Goal: Task Accomplishment & Management: Manage account settings

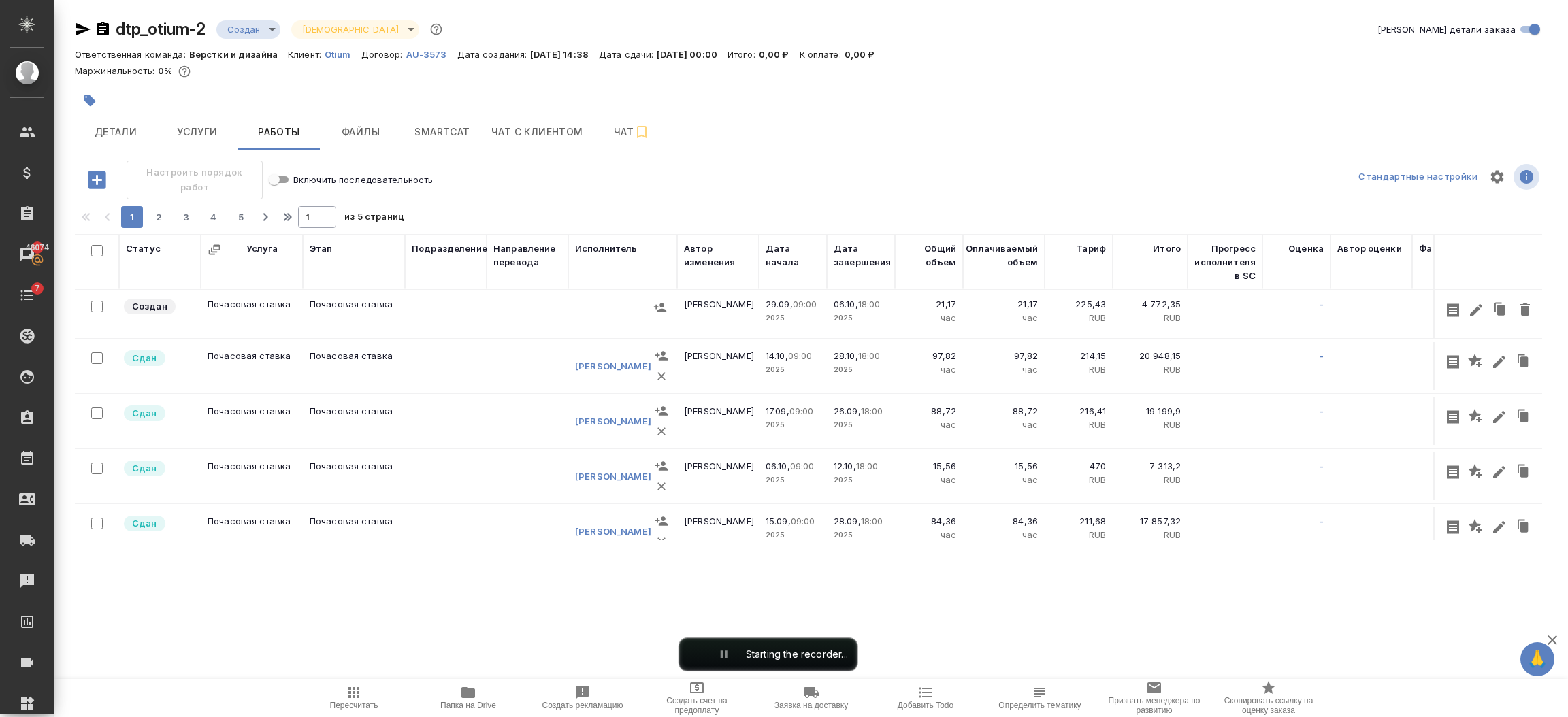
click at [206, 242] on th "Услуга" at bounding box center [252, 261] width 102 height 56
click at [214, 243] on icon "button" at bounding box center [214, 249] width 13 height 13
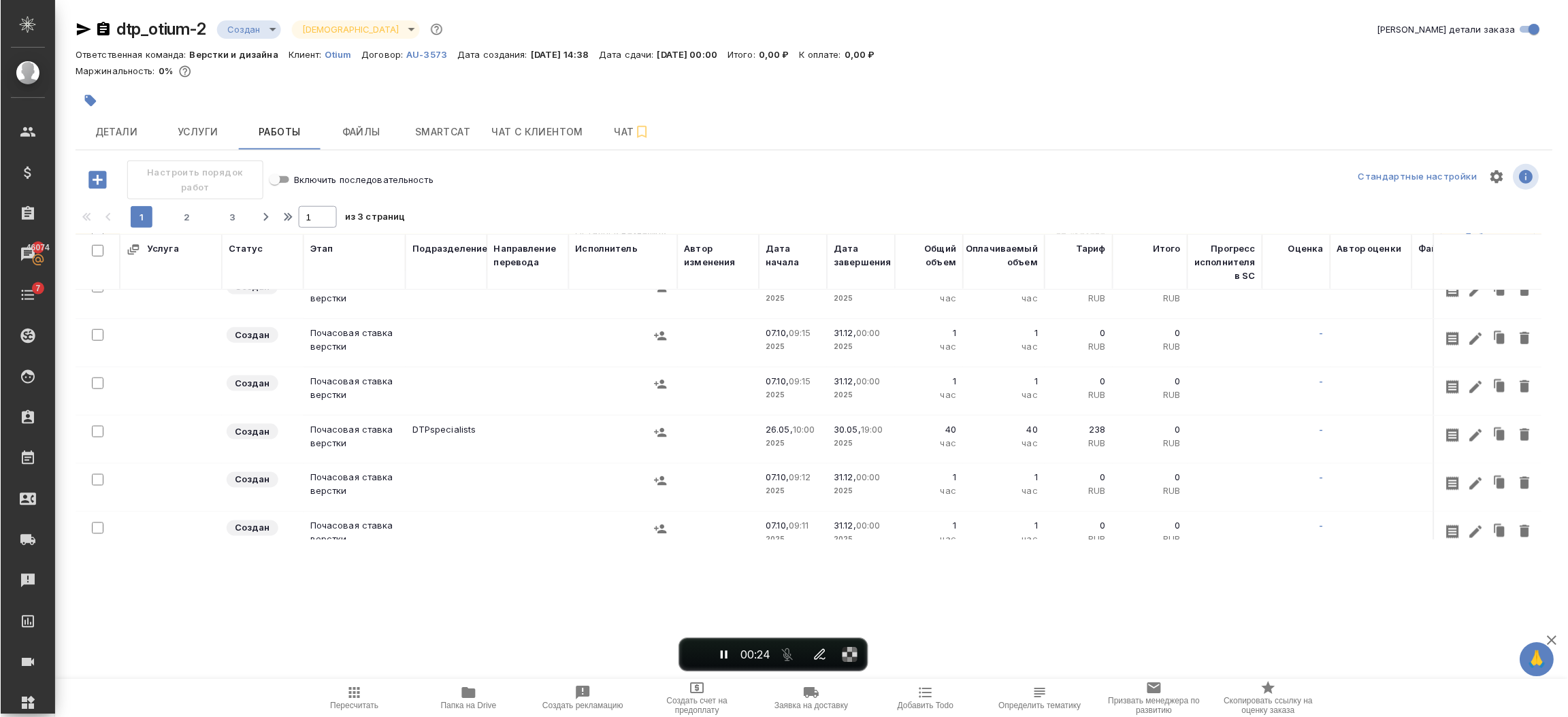
scroll to position [89, 0]
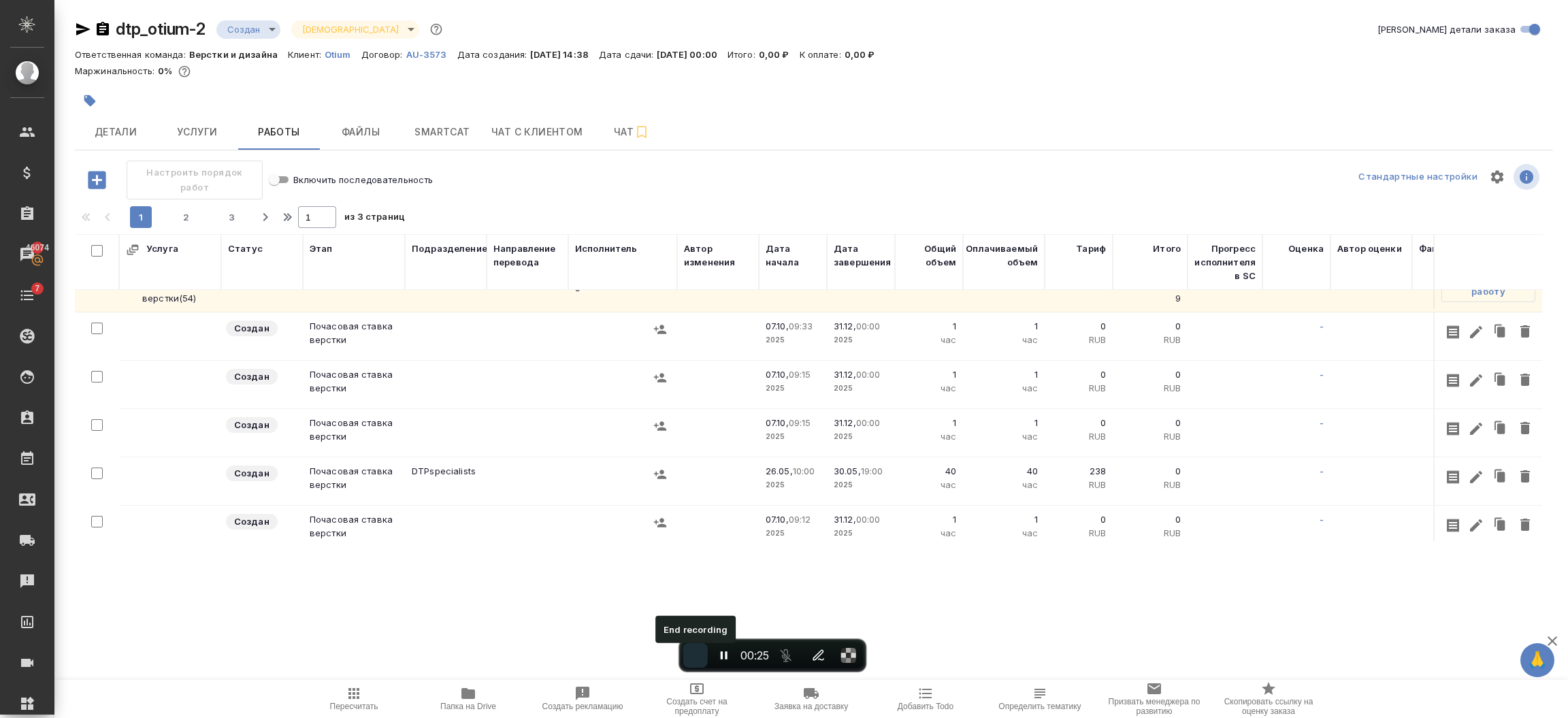
click at [696, 655] on span "End recording" at bounding box center [696, 655] width 0 height 0
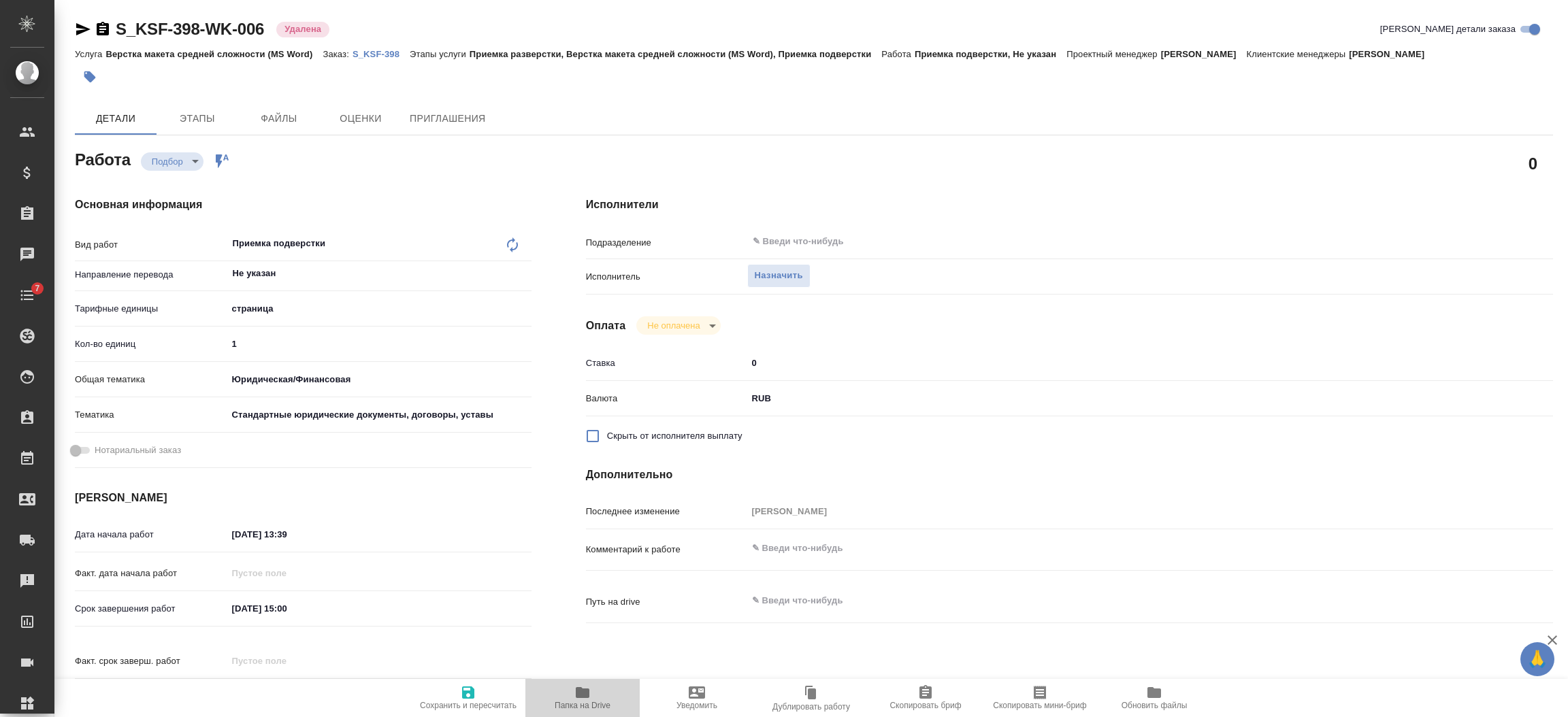
click at [552, 685] on span "Папка на Drive" at bounding box center [582, 697] width 98 height 26
click at [378, 49] on p "S_KSF-398" at bounding box center [381, 54] width 57 height 10
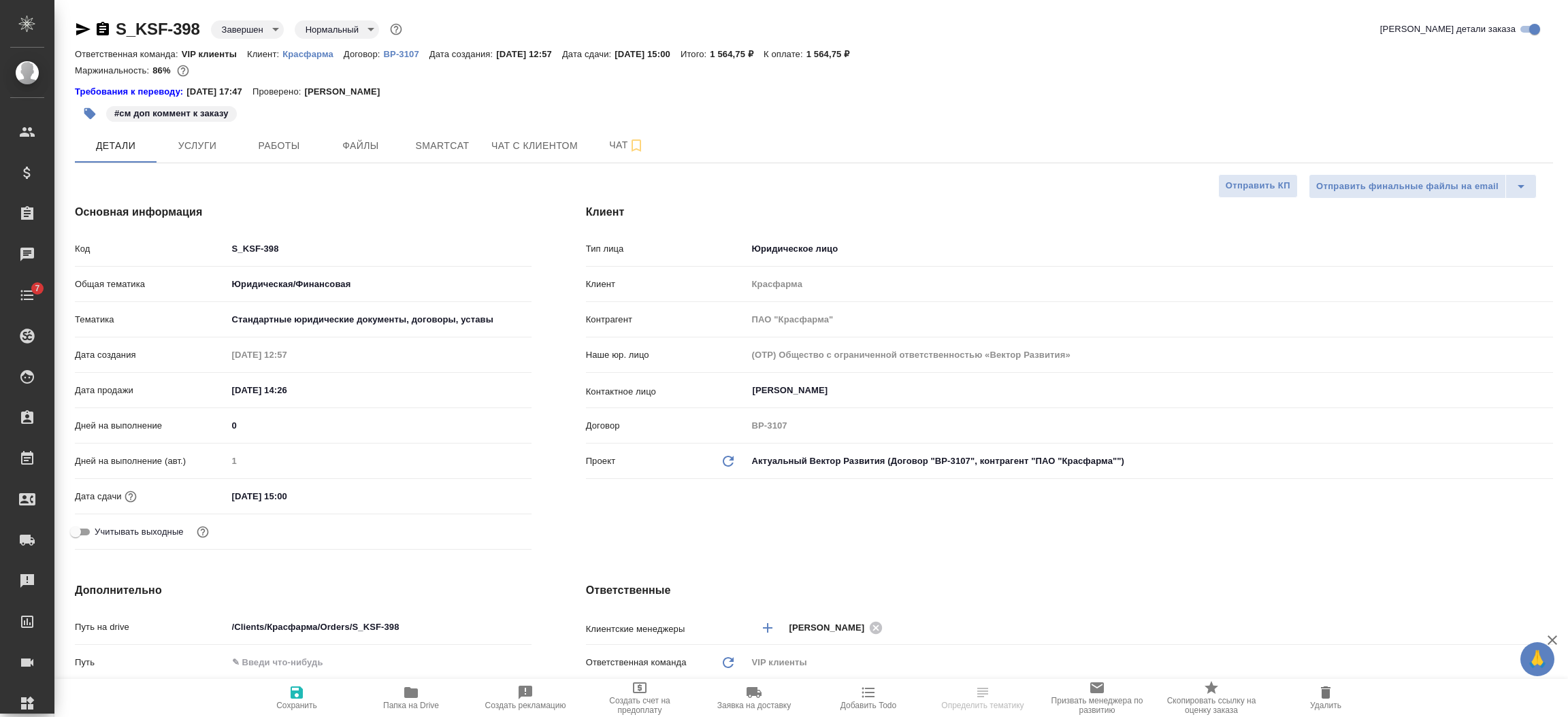
select select "RU"
click at [304, 146] on span "Работы" at bounding box center [279, 146] width 66 height 17
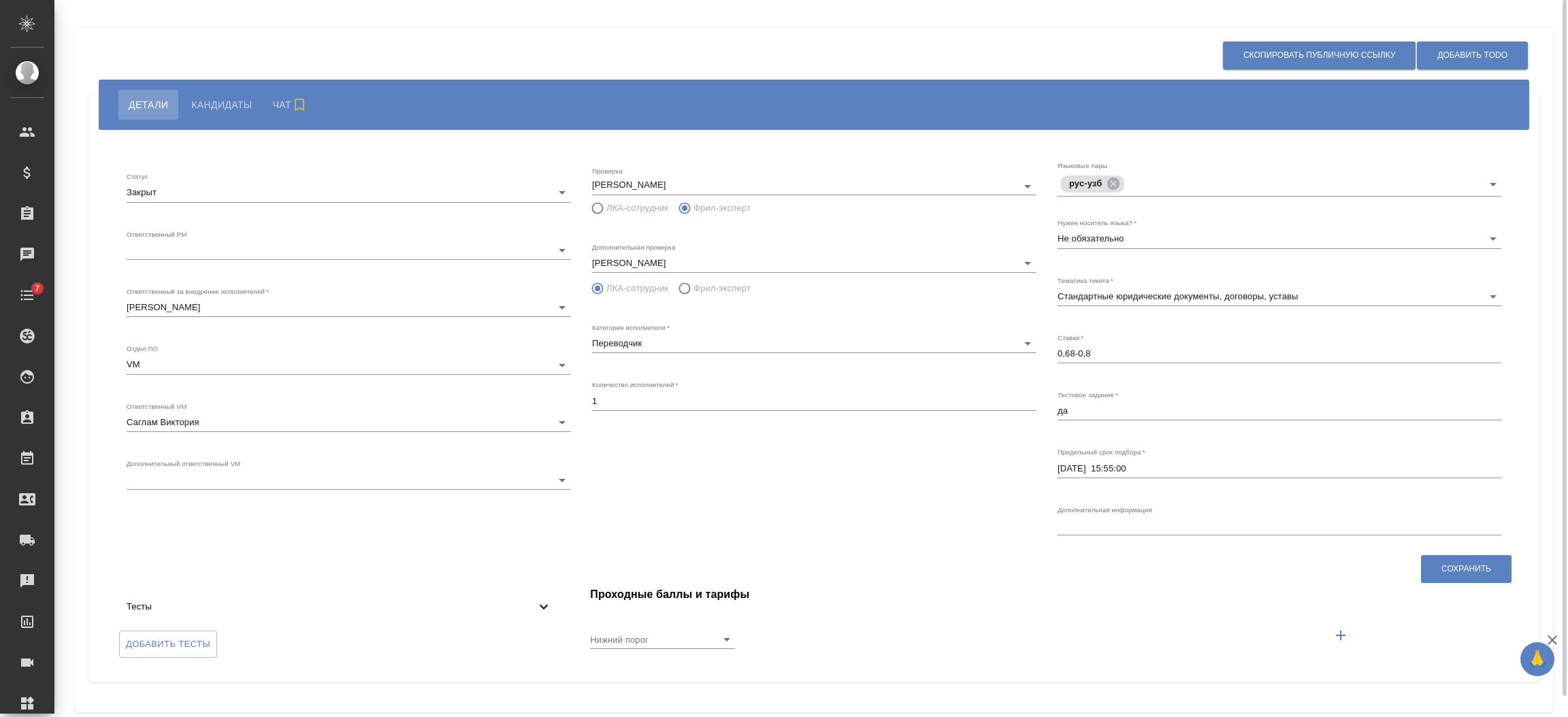
click at [215, 102] on span "Кандидаты" at bounding box center [221, 104] width 61 height 16
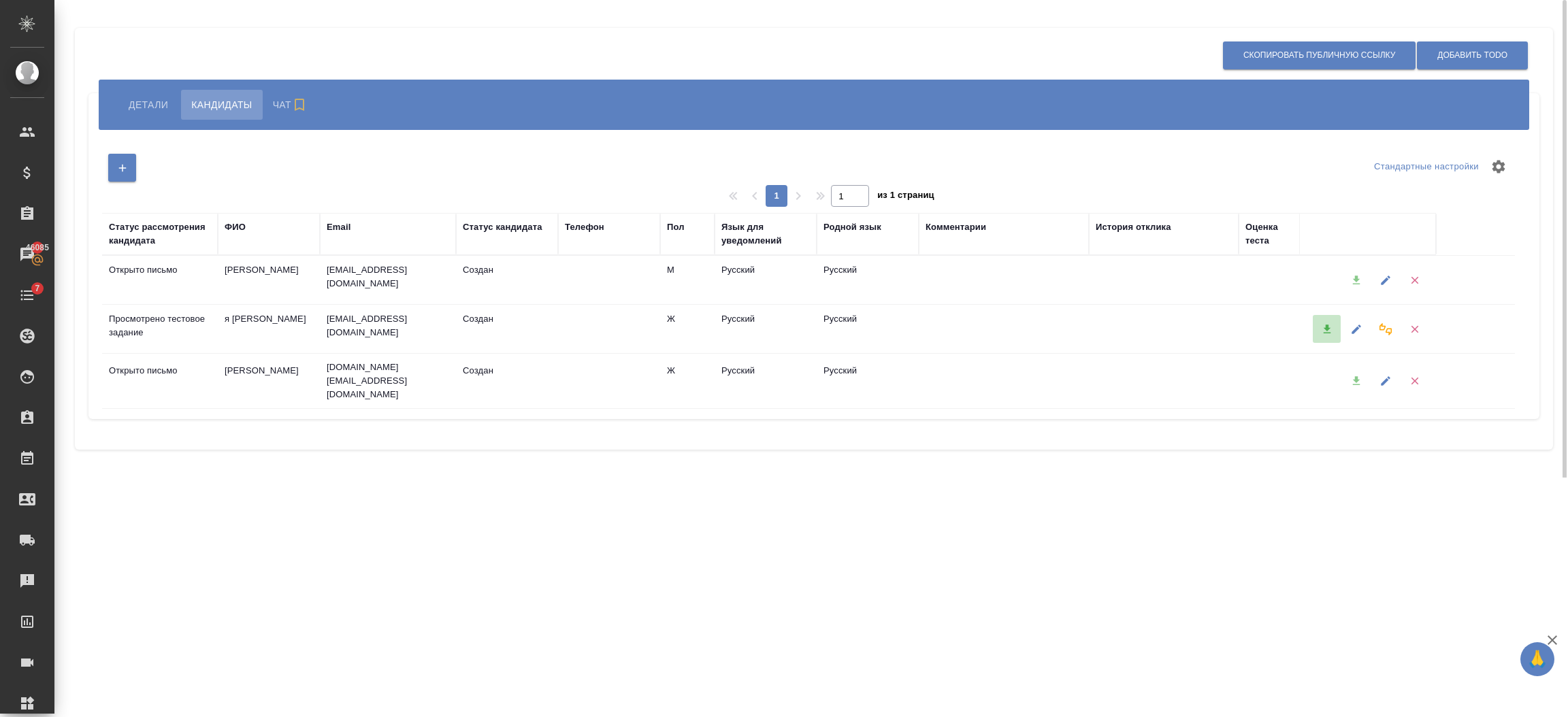
click at [1321, 326] on icon "button" at bounding box center [1326, 329] width 12 height 12
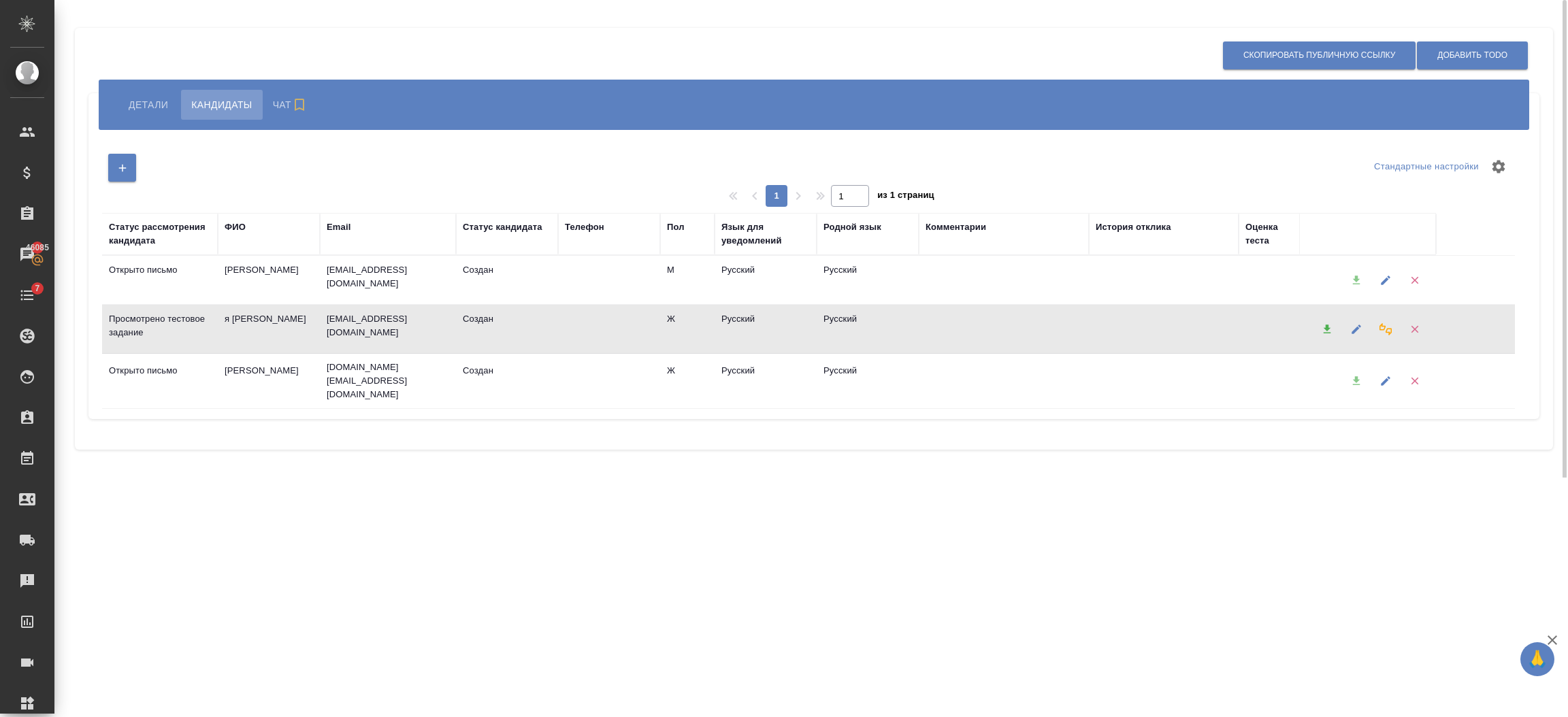
click at [1358, 277] on div at bounding box center [1356, 280] width 30 height 35
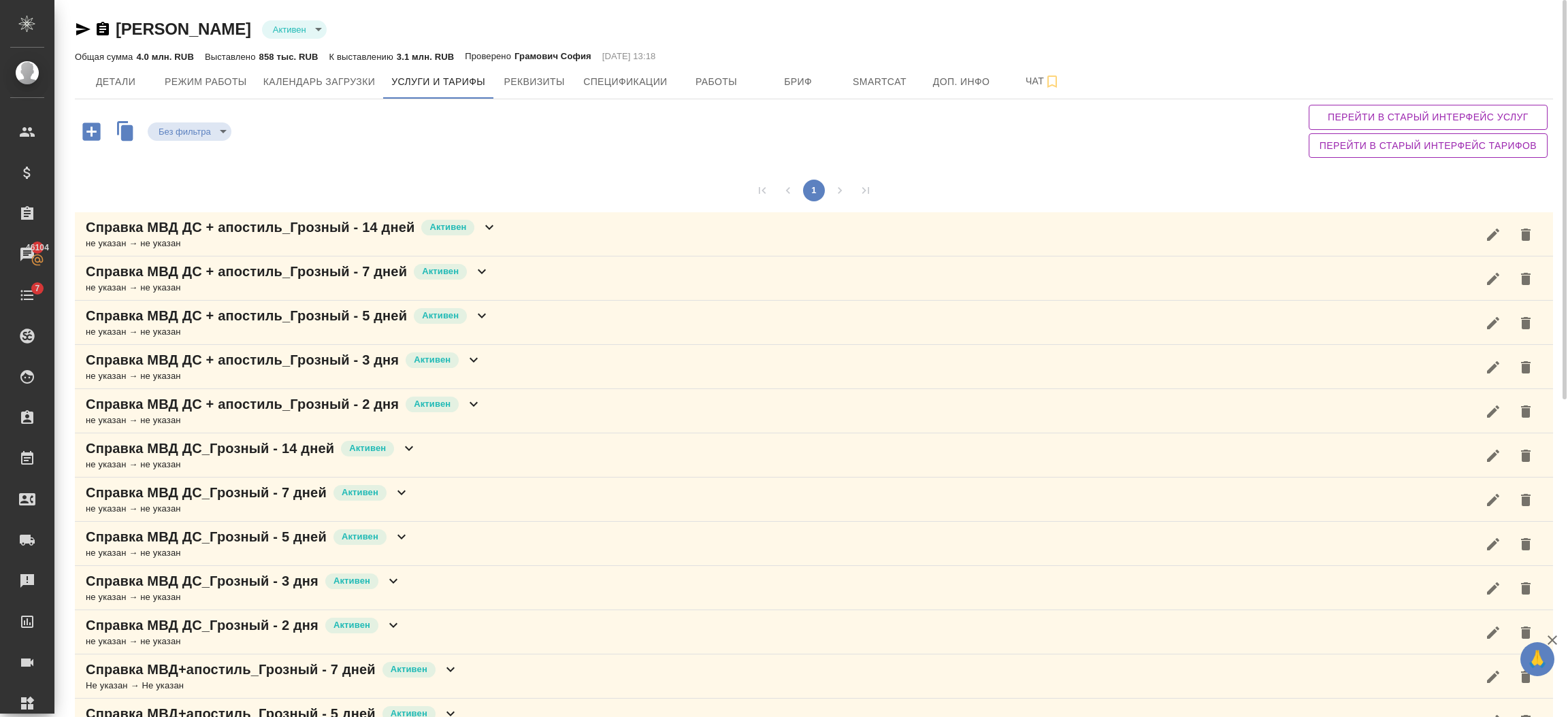
scroll to position [572, 0]
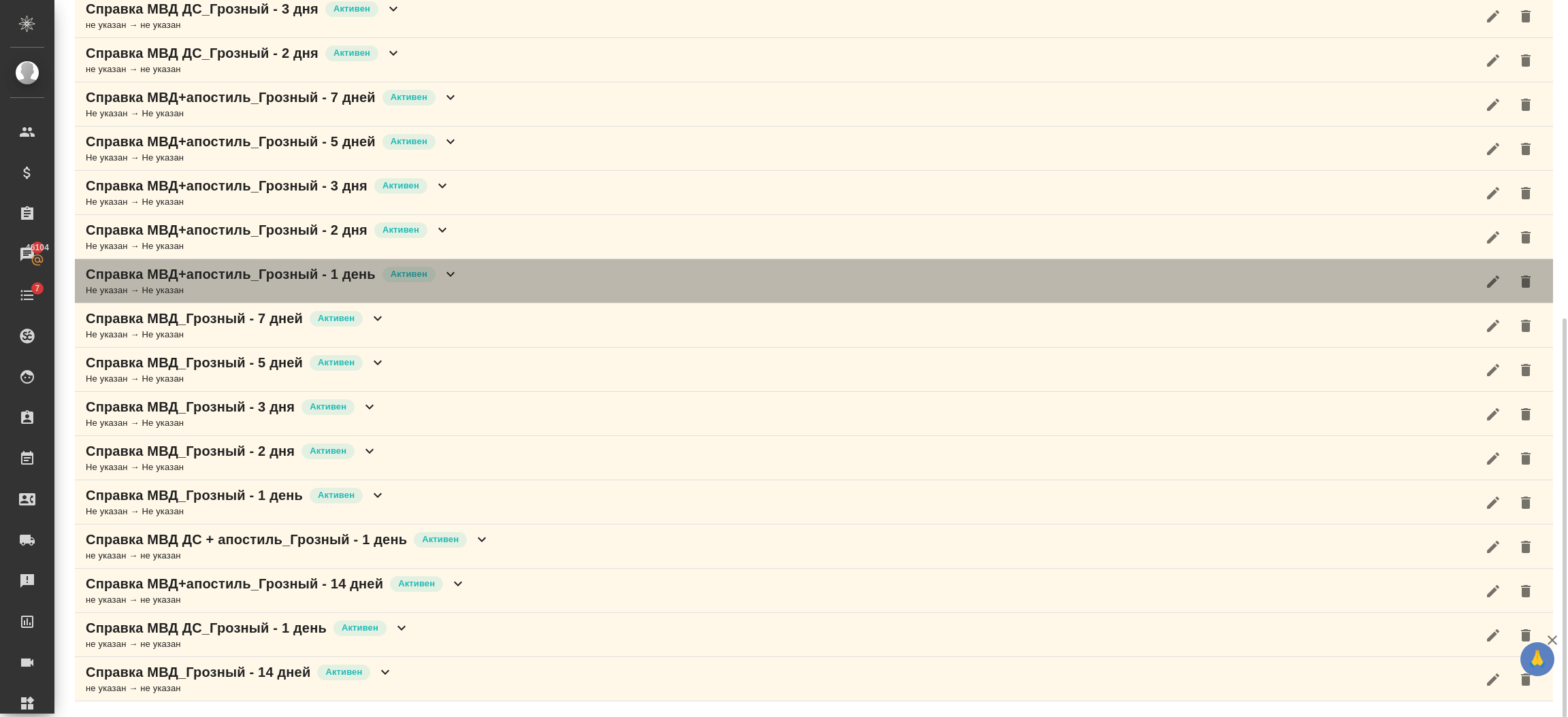
click at [450, 273] on icon at bounding box center [450, 274] width 16 height 16
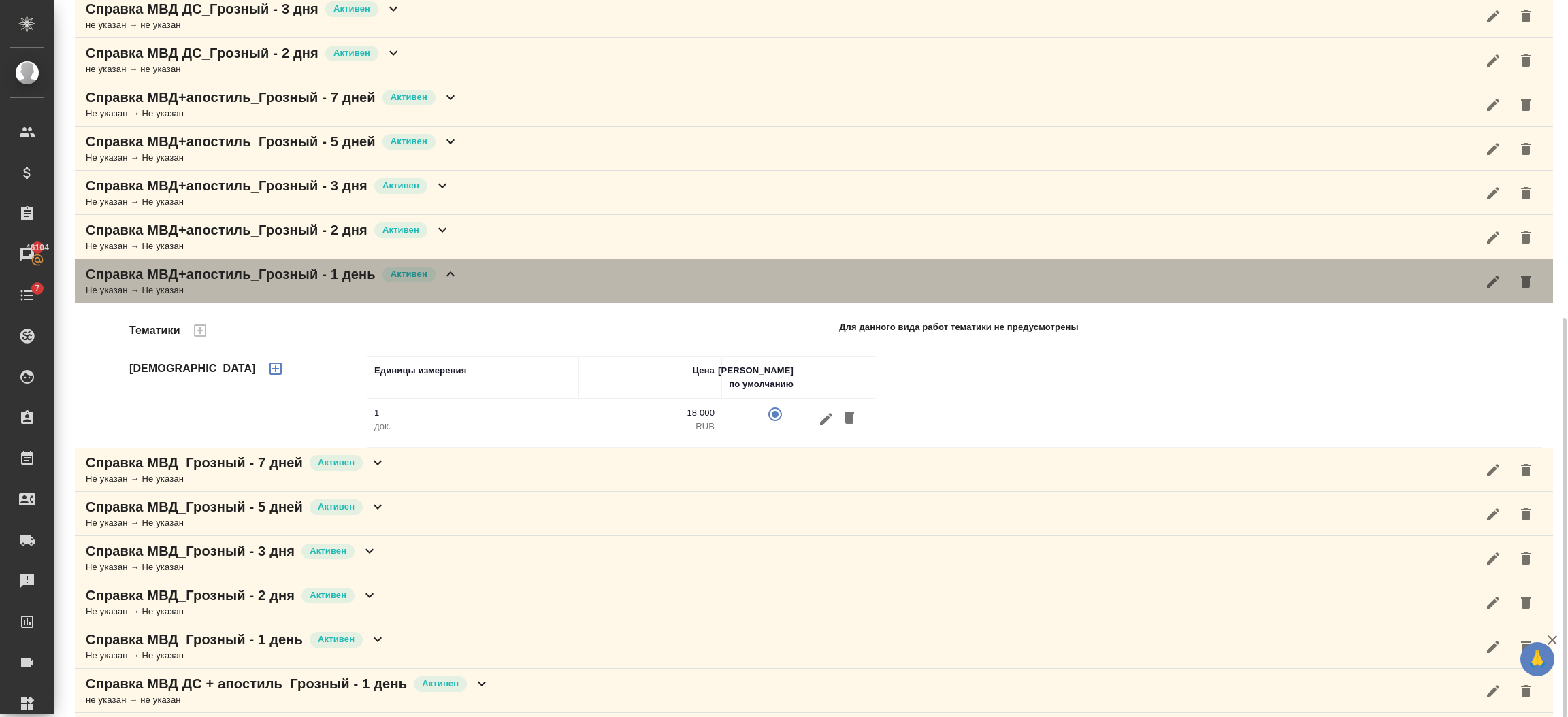
click at [455, 273] on icon at bounding box center [450, 274] width 16 height 16
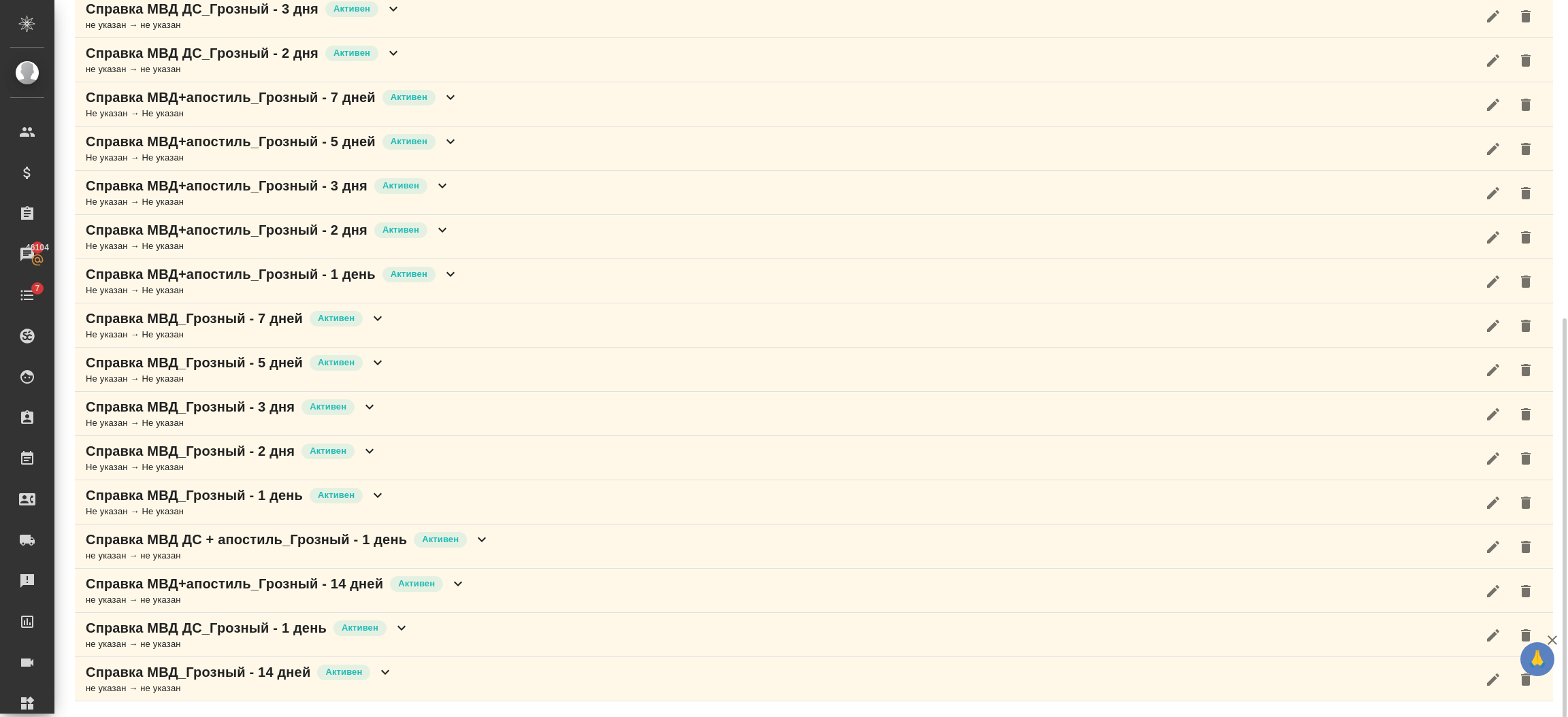
click at [486, 536] on icon at bounding box center [481, 539] width 16 height 16
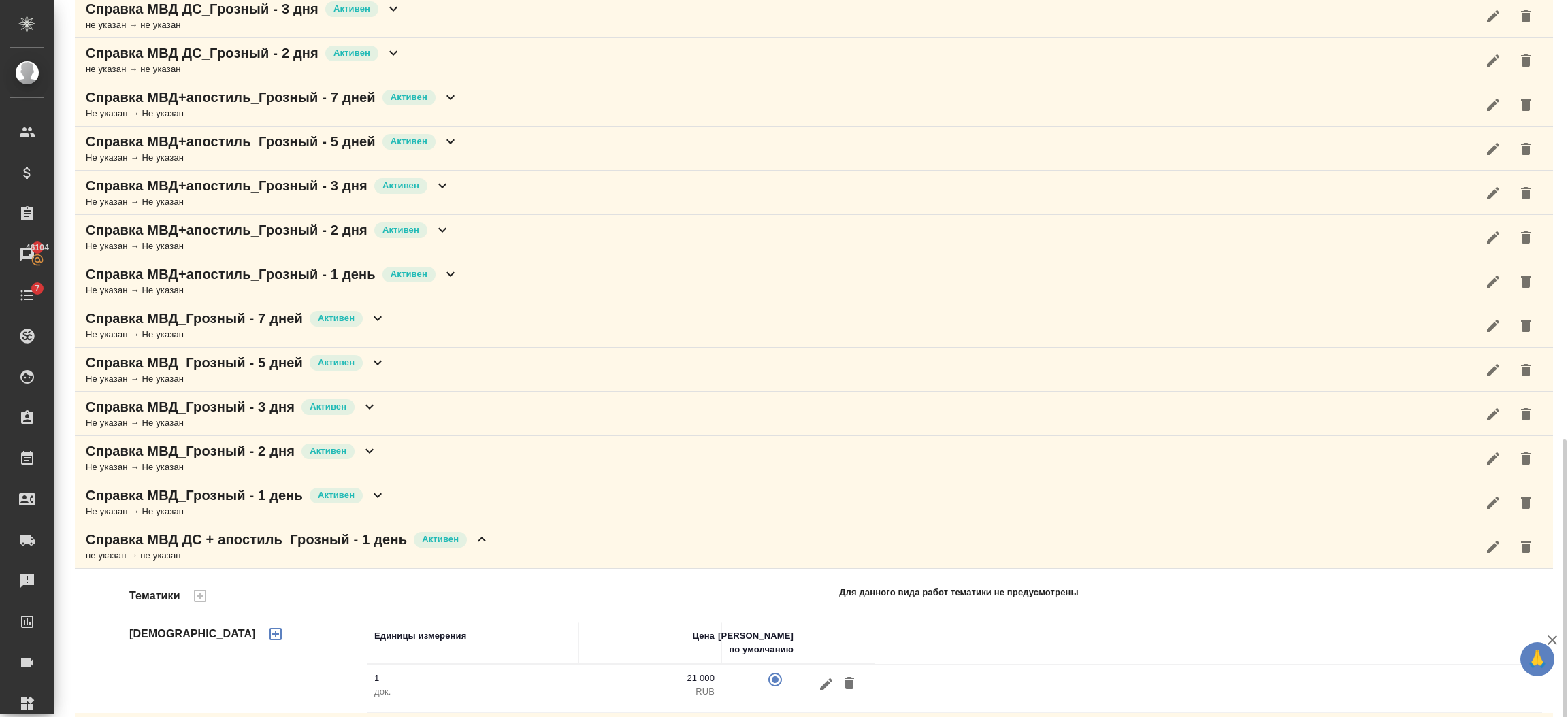
scroll to position [716, 0]
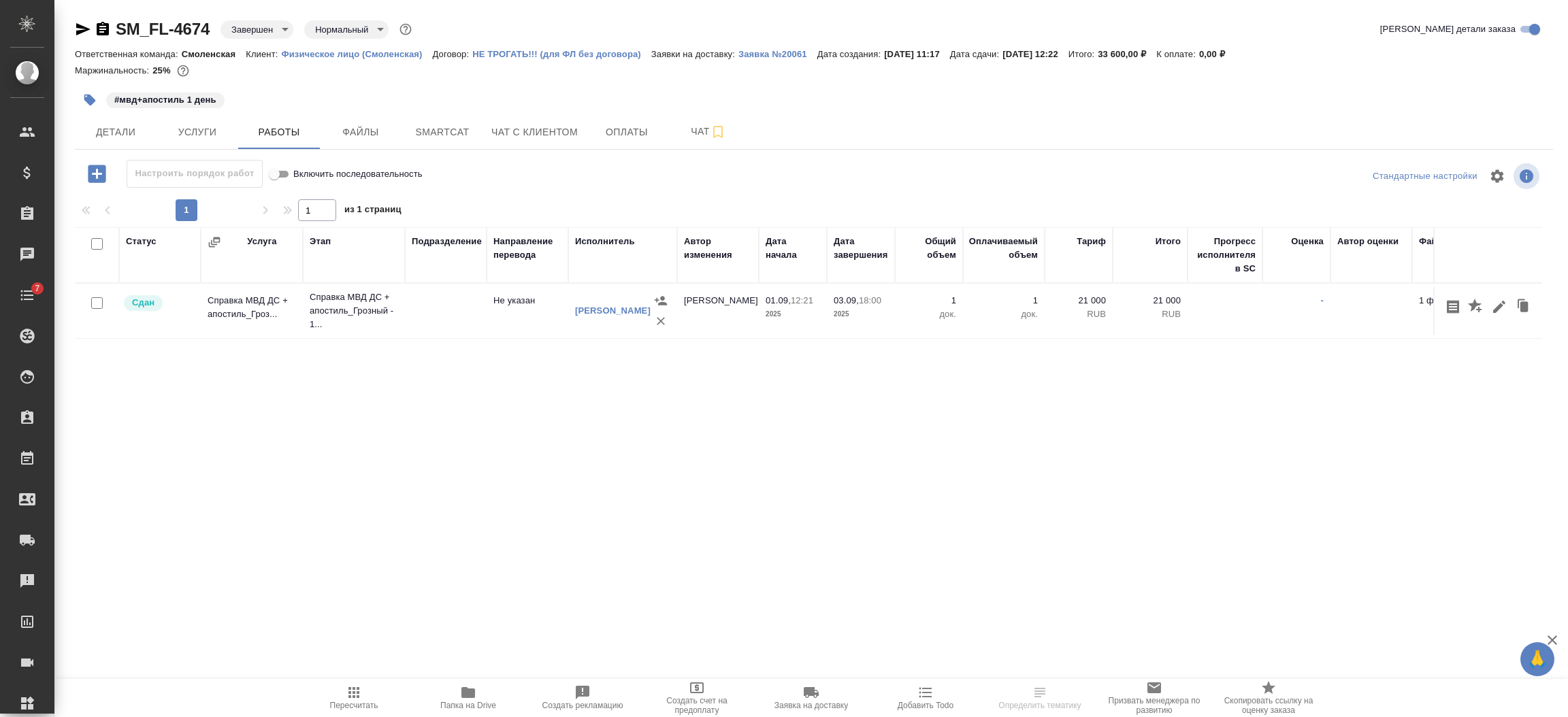
click at [1496, 307] on icon "button" at bounding box center [1499, 306] width 12 height 12
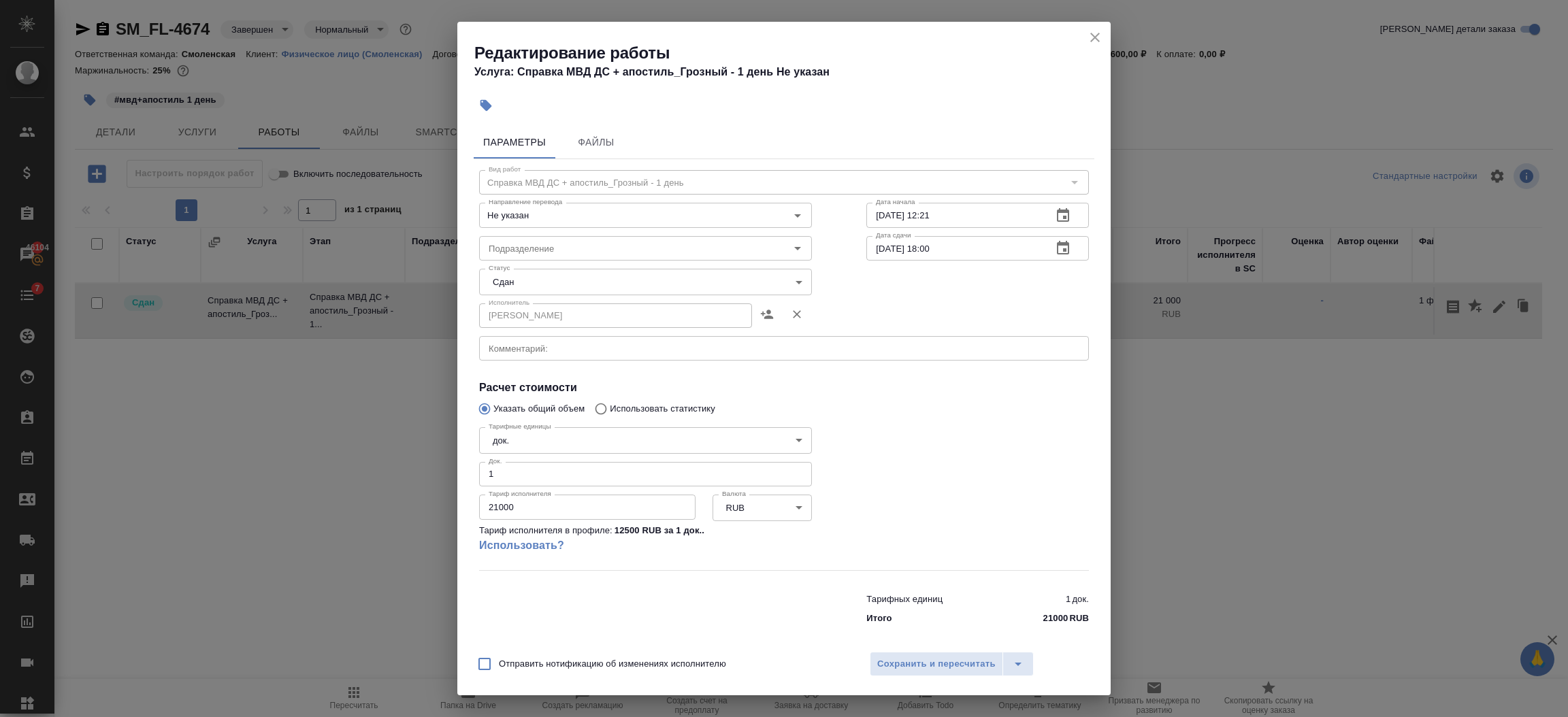
click at [1098, 30] on icon "close" at bounding box center [1094, 37] width 16 height 16
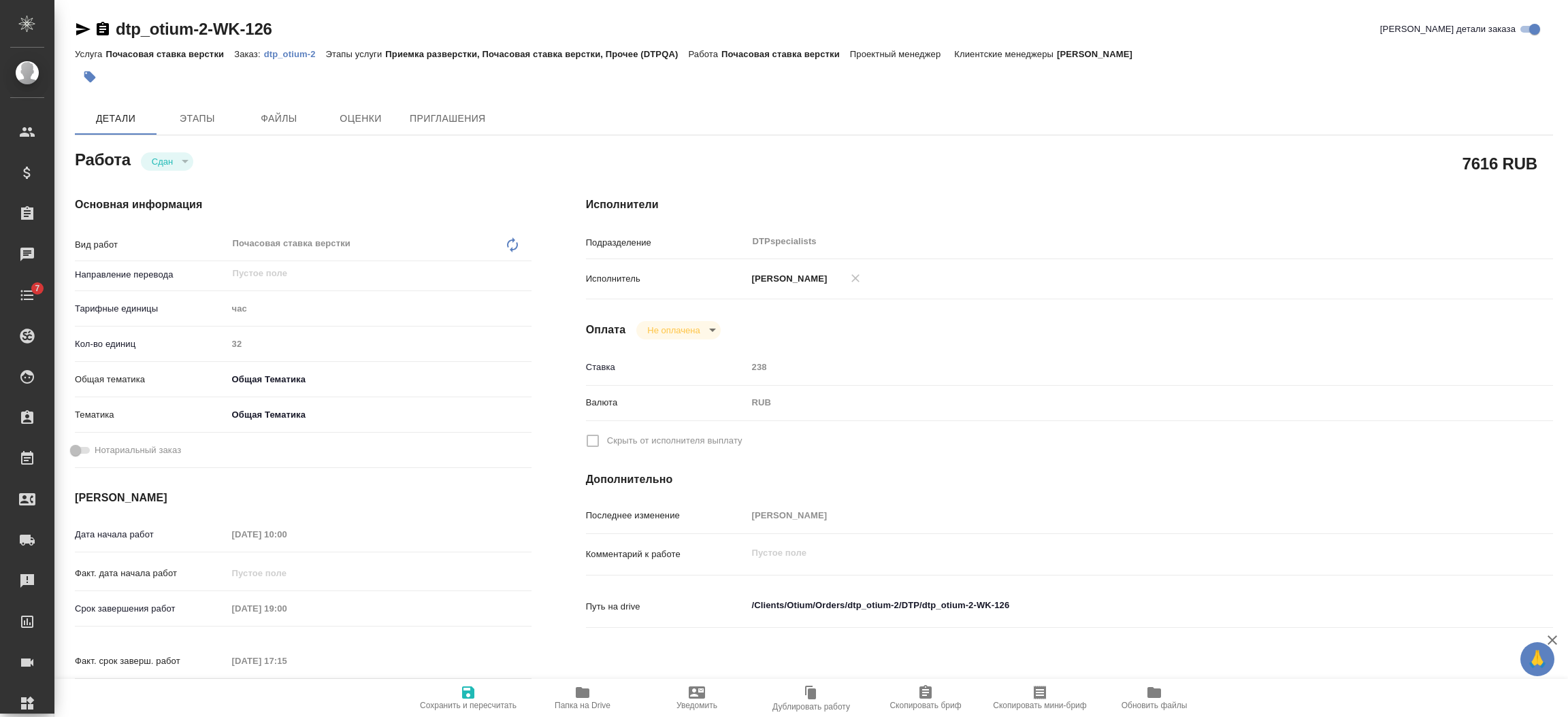
type textarea "x"
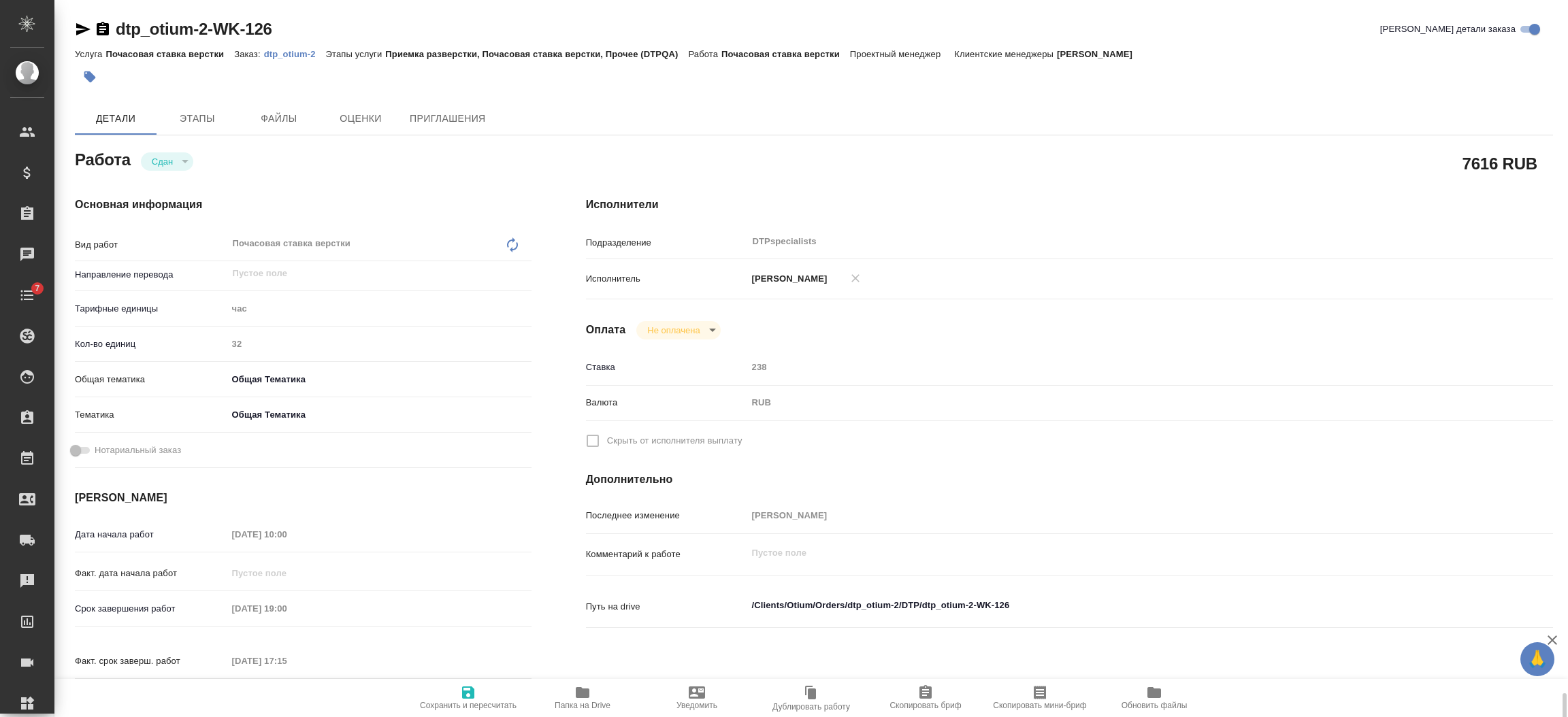
scroll to position [426, 0]
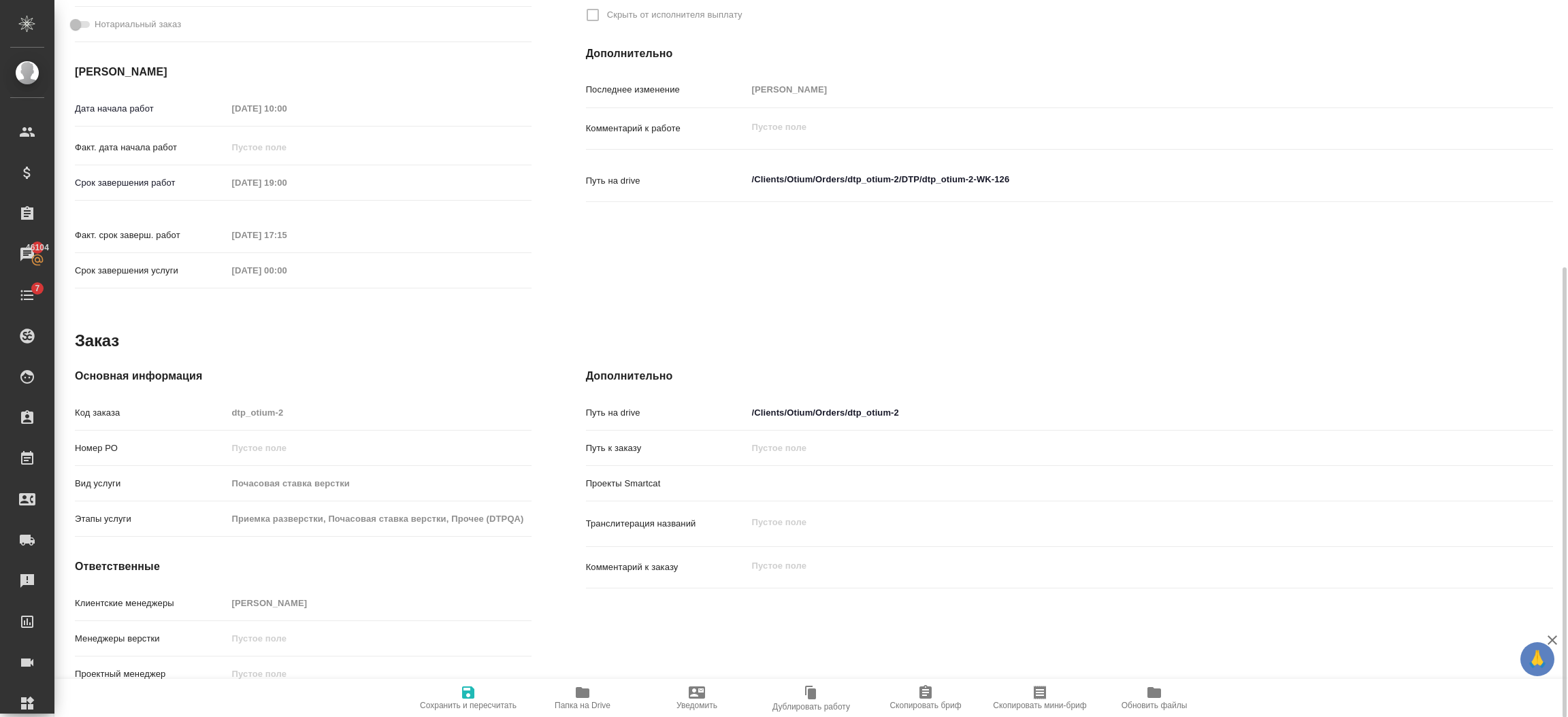
type textarea "x"
